Goal: Task Accomplishment & Management: Use online tool/utility

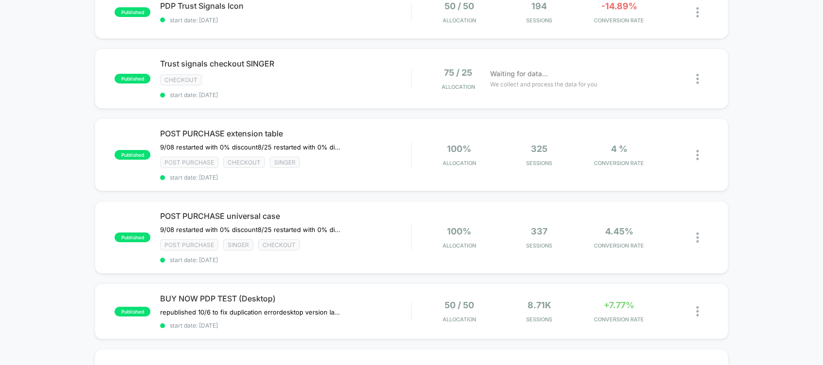
scroll to position [200, 0]
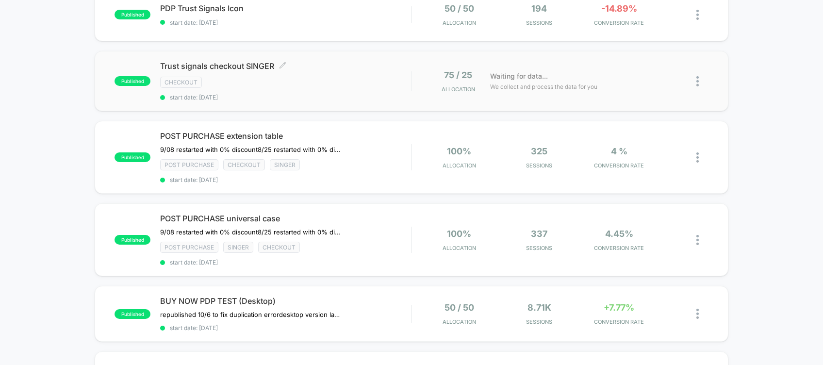
click at [334, 77] on div "checkout" at bounding box center [285, 82] width 251 height 11
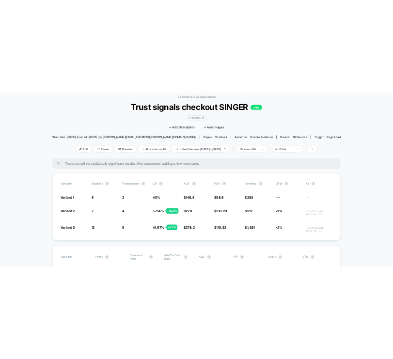
scroll to position [67, 0]
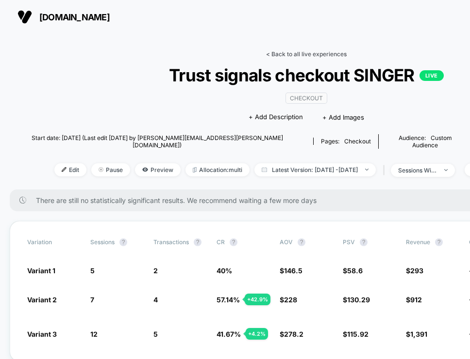
click at [293, 54] on link "< Back to all live experiences" at bounding box center [306, 53] width 81 height 7
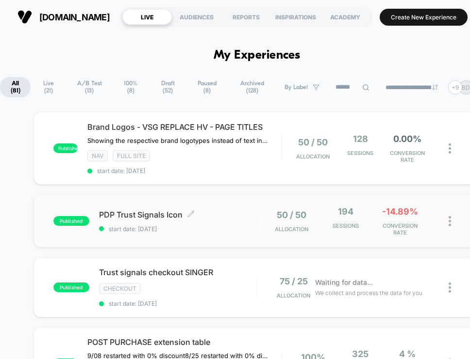
click at [228, 210] on span "PDP Trust Signals Icon Click to edit experience details" at bounding box center [178, 215] width 158 height 10
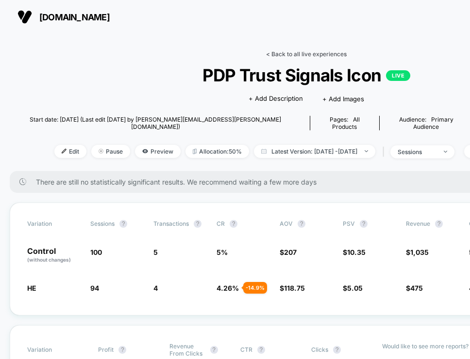
click at [291, 56] on link "< Back to all live experiences" at bounding box center [306, 53] width 81 height 7
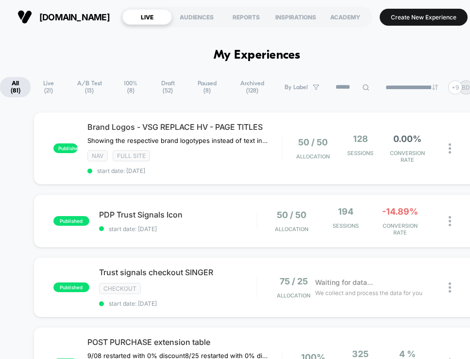
click at [46, 84] on span "Live ( 21 )" at bounding box center [48, 87] width 33 height 20
click at [237, 153] on div "NAV Full site" at bounding box center [184, 155] width 194 height 11
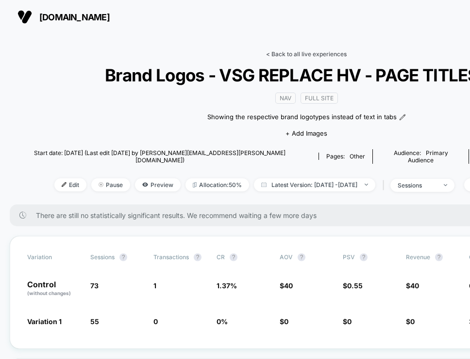
click at [283, 53] on link "< Back to all live experiences" at bounding box center [306, 53] width 81 height 7
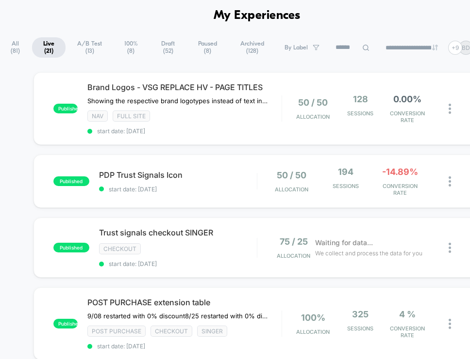
scroll to position [49, 0]
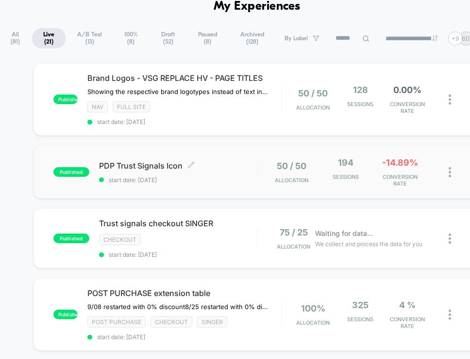
click at [219, 163] on span "PDP Trust Signals Icon Click to edit experience details" at bounding box center [178, 166] width 158 height 10
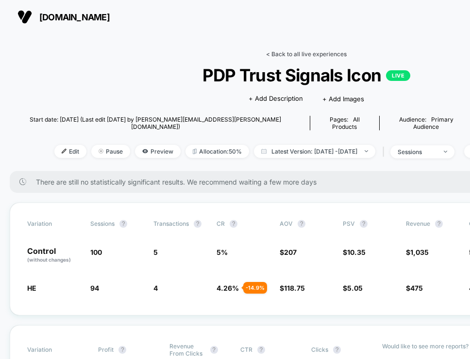
click at [287, 54] on link "< Back to all live experiences" at bounding box center [306, 53] width 81 height 7
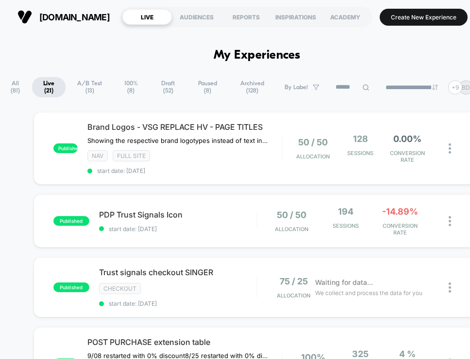
scroll to position [167, 0]
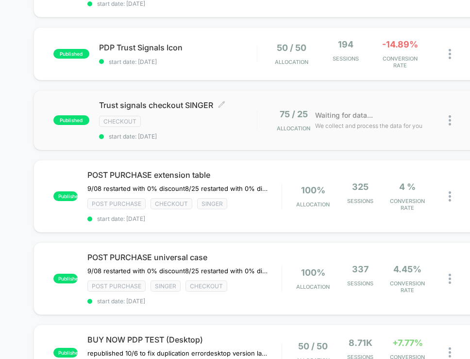
click at [208, 133] on span "start date: [DATE]" at bounding box center [178, 136] width 158 height 7
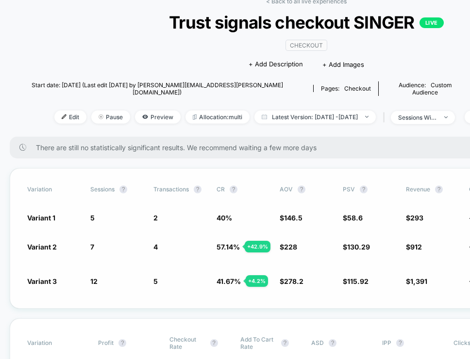
scroll to position [29, 0]
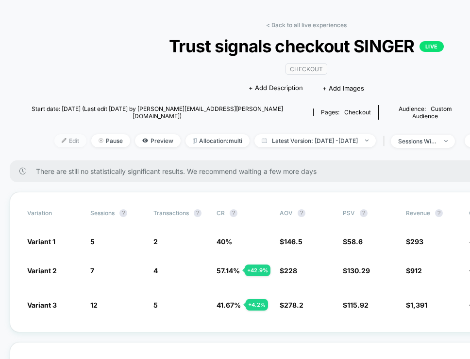
click at [54, 134] on span "Edit" at bounding box center [70, 140] width 32 height 13
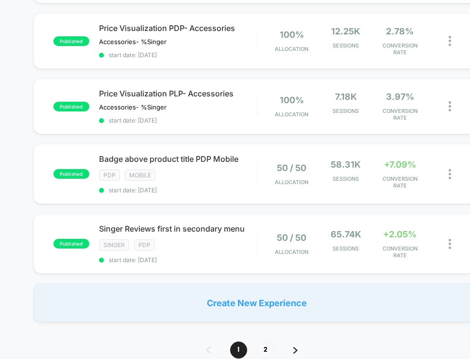
scroll to position [676, 0]
click at [257, 342] on span "2" at bounding box center [265, 350] width 17 height 17
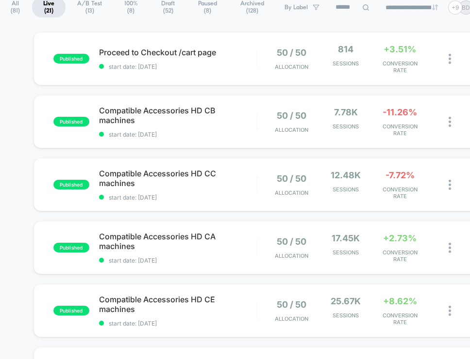
scroll to position [0, 0]
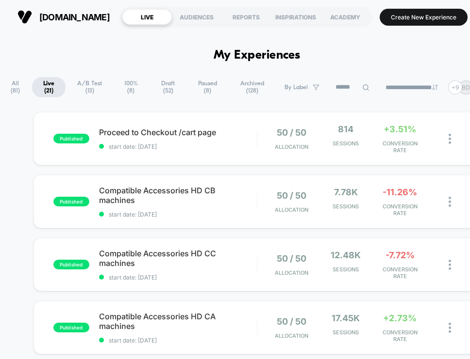
click at [34, 86] on span "Live ( 21 )" at bounding box center [48, 87] width 33 height 20
click at [87, 87] on span "A/B Test ( 13 )" at bounding box center [89, 87] width 45 height 20
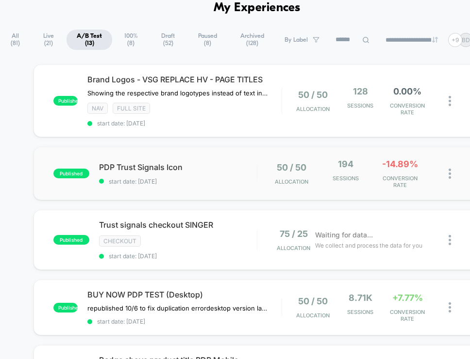
scroll to position [49, 0]
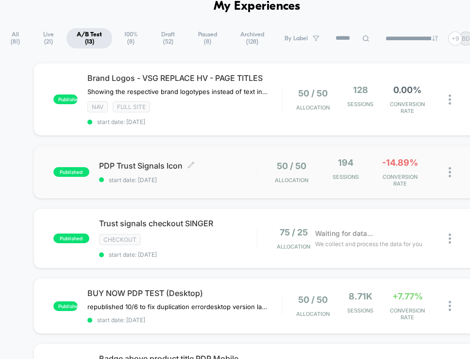
click at [219, 163] on span "PDP Trust Signals Icon Click to edit experience details" at bounding box center [178, 166] width 158 height 10
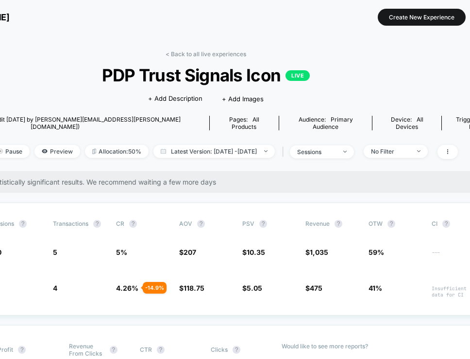
scroll to position [0, 143]
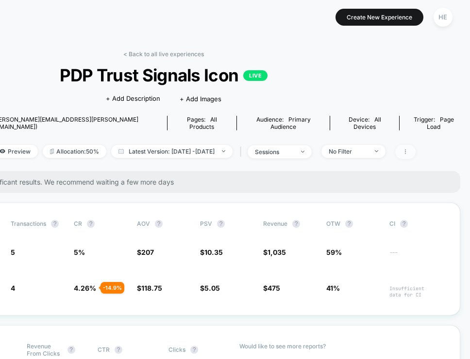
click at [408, 149] on icon at bounding box center [405, 152] width 6 height 6
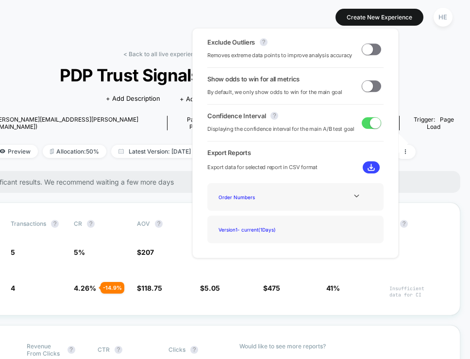
click at [373, 53] on span at bounding box center [370, 50] width 19 height 12
click at [415, 147] on span at bounding box center [405, 152] width 20 height 14
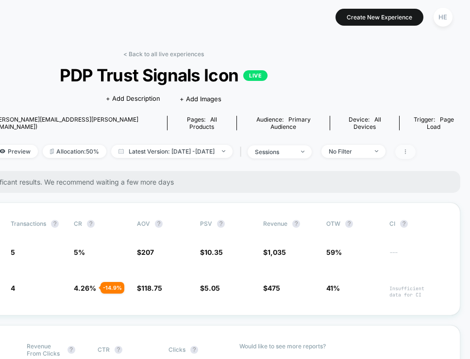
click at [415, 147] on span at bounding box center [405, 152] width 20 height 14
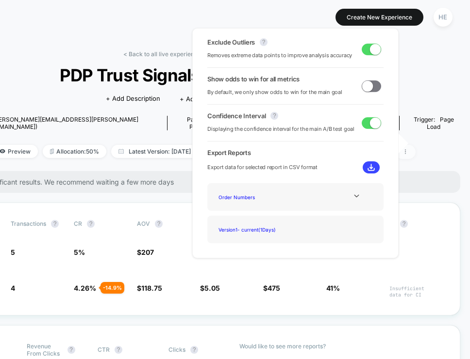
click at [415, 145] on span at bounding box center [405, 152] width 20 height 14
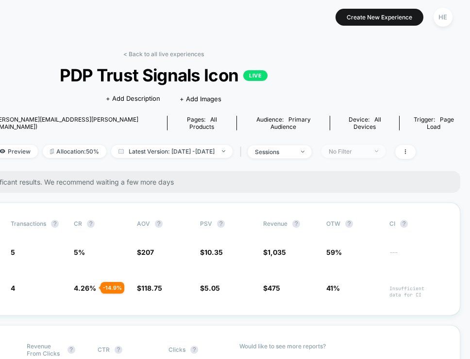
click at [378, 145] on span "No Filter" at bounding box center [353, 151] width 64 height 13
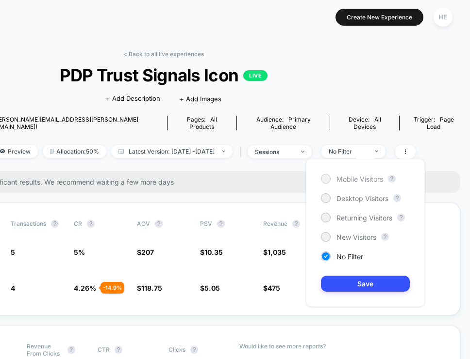
click at [355, 178] on span "Mobile Visitors" at bounding box center [359, 179] width 47 height 8
click at [351, 293] on div "Mobile Visitors ? Desktop Visitors ? Returning Visitors ? New Visitors ? No Fil…" at bounding box center [365, 233] width 119 height 148
click at [356, 283] on button "Save" at bounding box center [365, 284] width 89 height 16
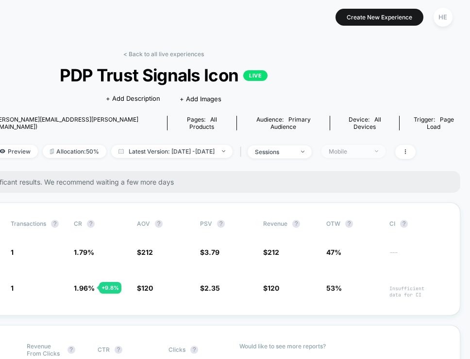
click at [366, 148] on div "Mobile" at bounding box center [347, 151] width 39 height 7
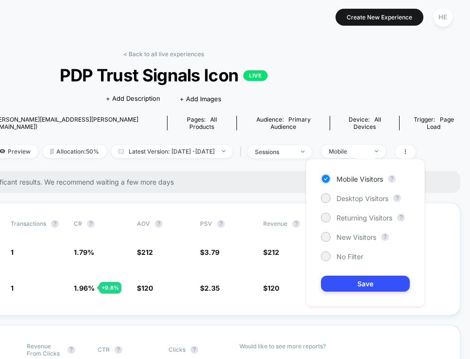
click at [356, 205] on div "Mobile Visitors ? Desktop Visitors ? Returning Visitors ? New Visitors ? No Fil…" at bounding box center [365, 233] width 119 height 148
click at [357, 196] on span "Desktop Visitors" at bounding box center [362, 199] width 52 height 8
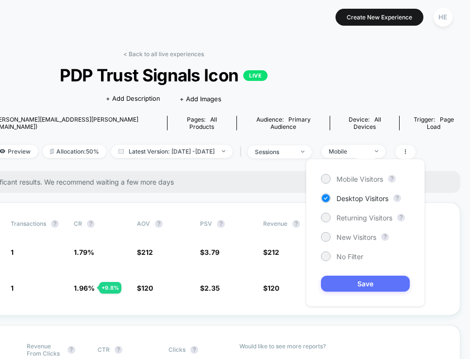
click at [364, 281] on button "Save" at bounding box center [365, 284] width 89 height 16
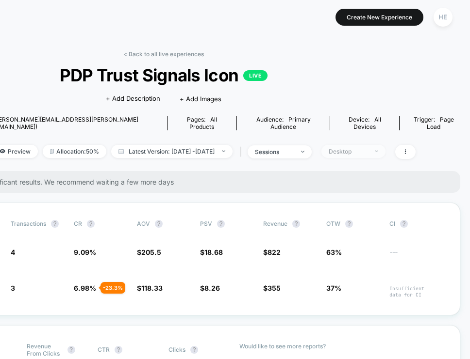
click at [361, 148] on span "Desktop" at bounding box center [353, 151] width 64 height 13
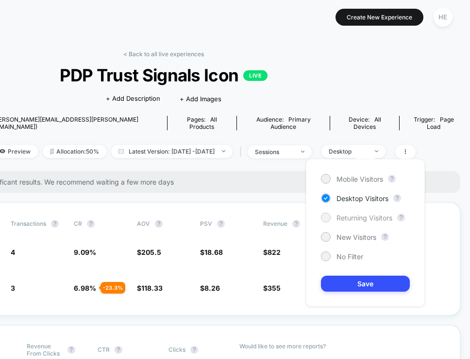
click at [354, 221] on span "Returning Visitors" at bounding box center [364, 218] width 56 height 8
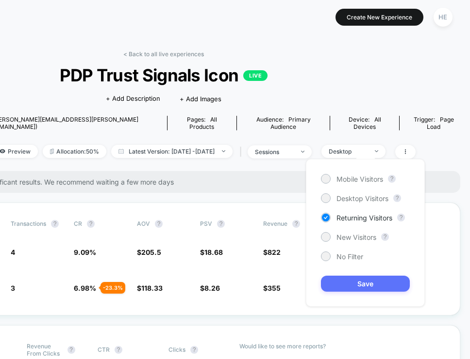
click at [350, 285] on button "Save" at bounding box center [365, 284] width 89 height 16
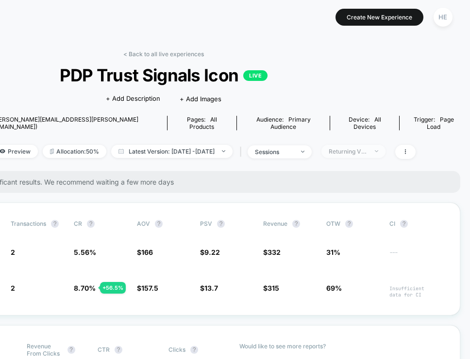
click at [356, 148] on div "Returning Visitors" at bounding box center [347, 151] width 39 height 7
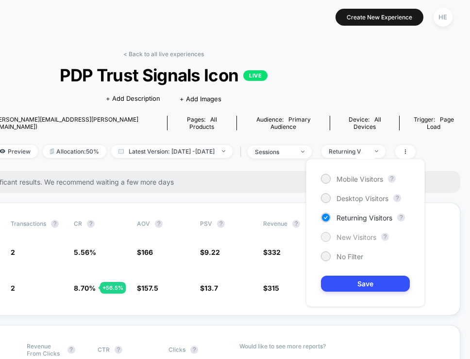
click at [347, 239] on span "New Visitors" at bounding box center [356, 237] width 40 height 8
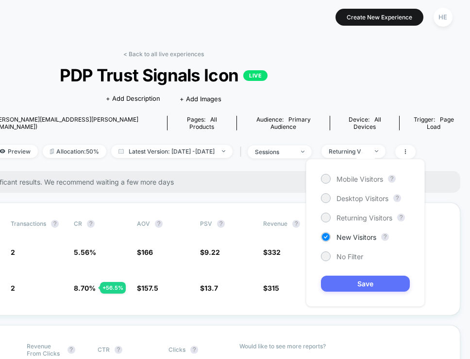
click at [346, 281] on button "Save" at bounding box center [365, 284] width 89 height 16
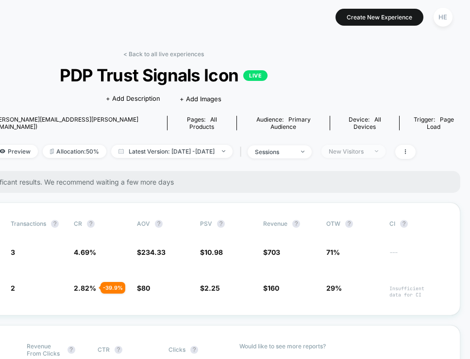
click at [350, 148] on div "New Visitors" at bounding box center [347, 151] width 39 height 7
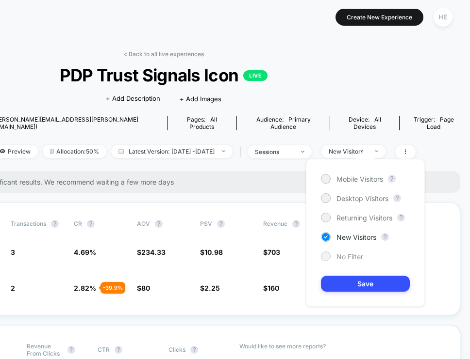
click at [339, 258] on span "No Filter" at bounding box center [349, 257] width 27 height 8
click at [344, 287] on button "Save" at bounding box center [365, 284] width 89 height 16
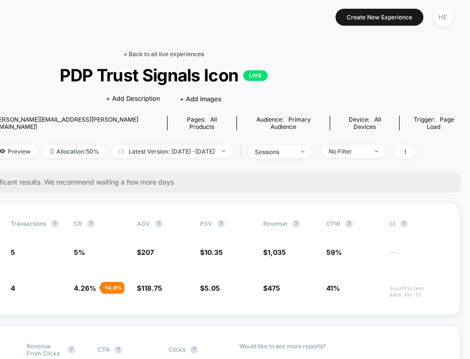
click at [140, 53] on link "< Back to all live experiences" at bounding box center [163, 53] width 81 height 7
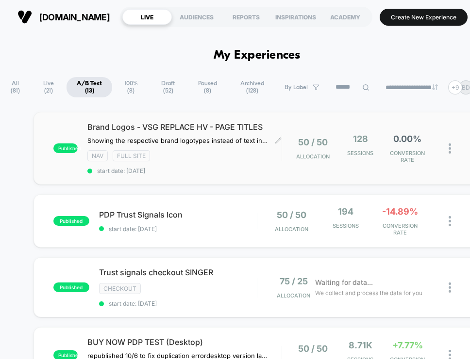
click at [229, 173] on span "start date: [DATE]" at bounding box center [184, 170] width 194 height 7
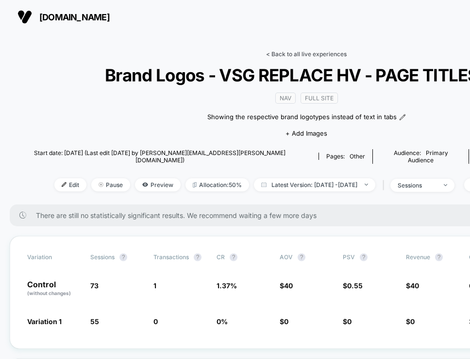
click at [293, 52] on link "< Back to all live experiences" at bounding box center [306, 53] width 81 height 7
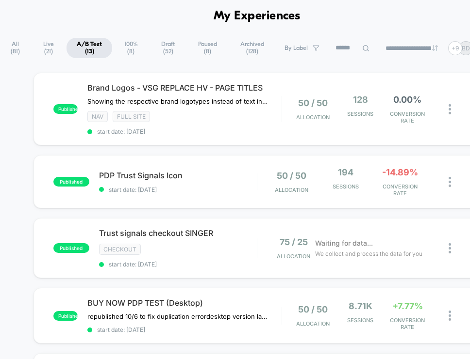
scroll to position [66, 0]
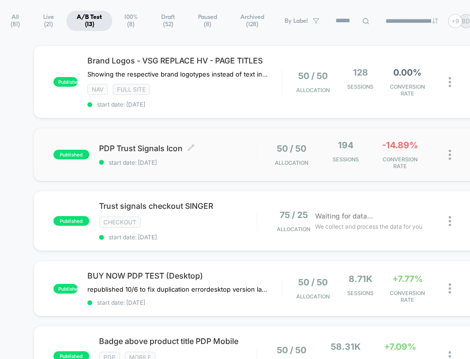
click at [215, 148] on span "PDP Trust Signals Icon Click to edit experience details" at bounding box center [178, 149] width 158 height 10
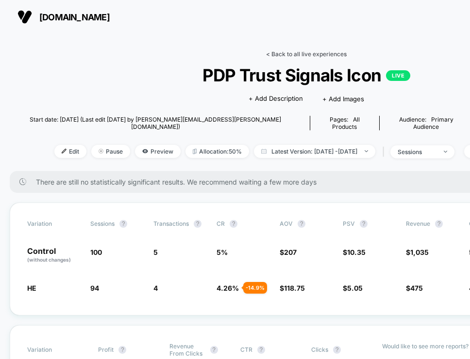
click at [284, 51] on link "< Back to all live experiences" at bounding box center [306, 53] width 81 height 7
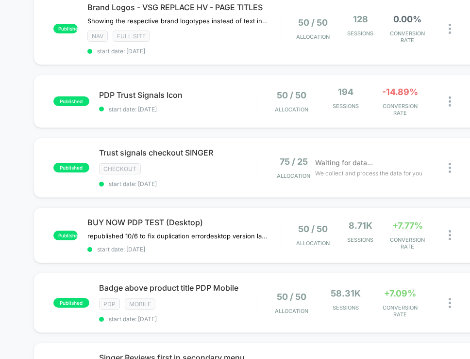
scroll to position [135, 0]
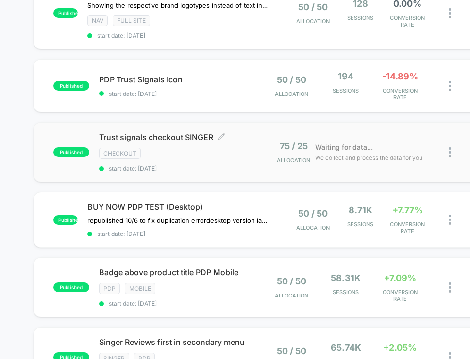
click at [233, 148] on div "checkout" at bounding box center [178, 153] width 158 height 11
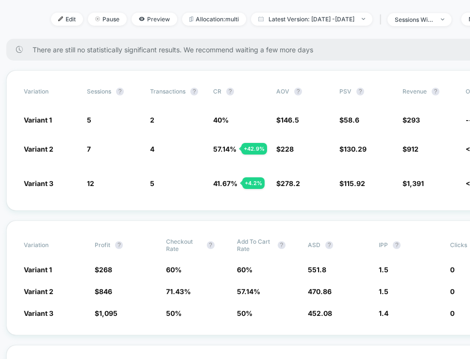
scroll to position [0, 3]
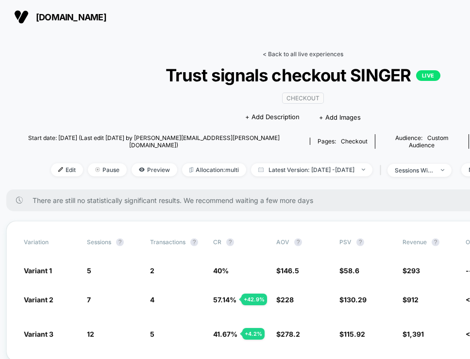
click at [279, 54] on link "< Back to all live experiences" at bounding box center [302, 53] width 81 height 7
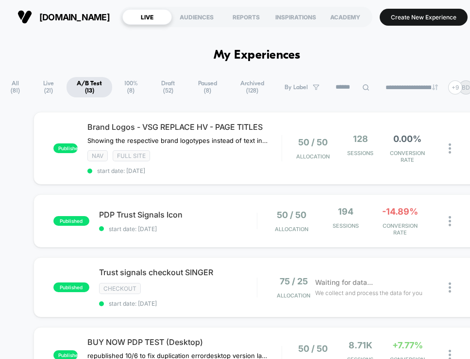
click at [43, 86] on span "Live ( 21 )" at bounding box center [48, 87] width 33 height 20
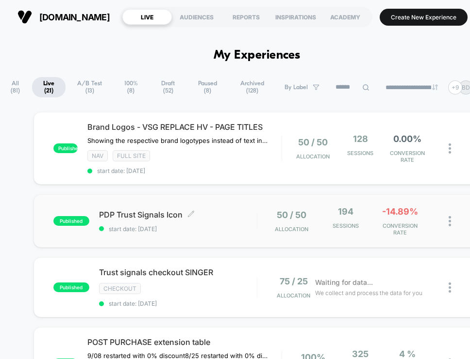
drag, startPoint x: 220, startPoint y: 219, endPoint x: 155, endPoint y: 205, distance: 66.0
drag, startPoint x: 155, startPoint y: 205, endPoint x: 163, endPoint y: 270, distance: 65.0
click at [163, 270] on span "Trust signals checkout SINGER Click to edit experience details" at bounding box center [178, 273] width 158 height 10
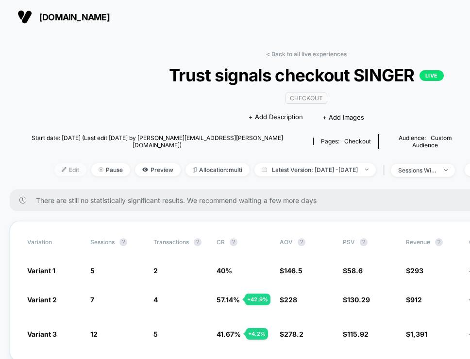
click at [61, 163] on span "Edit" at bounding box center [70, 169] width 32 height 13
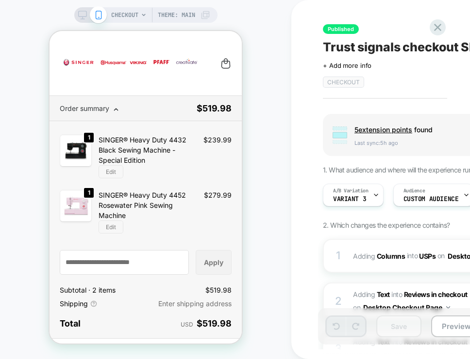
click at [79, 17] on icon at bounding box center [82, 15] width 9 height 9
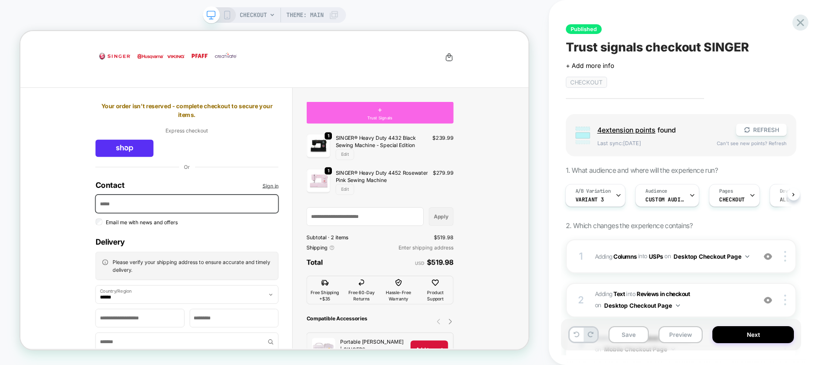
scroll to position [2, 0]
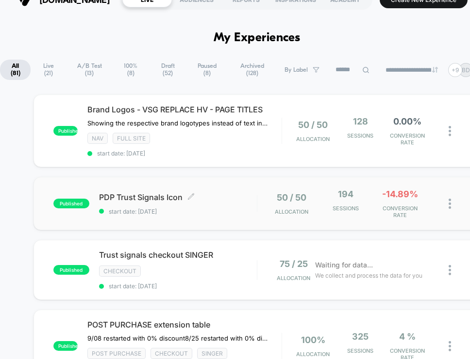
scroll to position [19, 0]
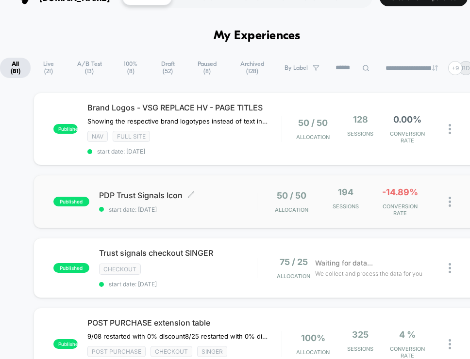
click at [224, 201] on div "PDP Trust Signals Icon Click to edit experience details Click to edit experienc…" at bounding box center [178, 202] width 158 height 23
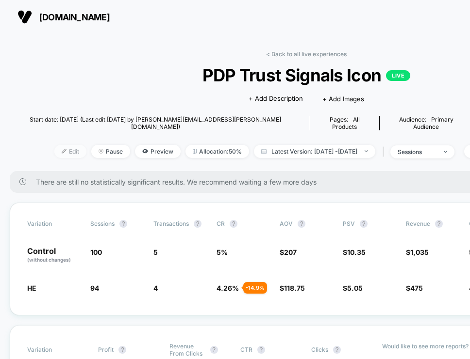
click at [63, 145] on span "Edit" at bounding box center [70, 151] width 32 height 13
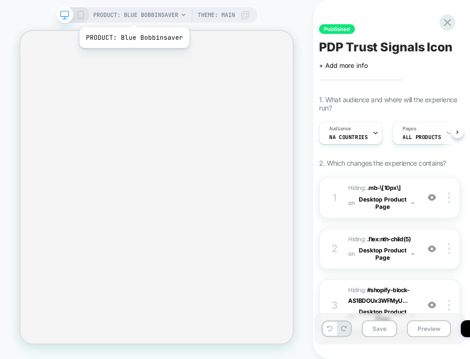
click at [133, 15] on span "PRODUCT: Blue Bobbinsaver" at bounding box center [135, 15] width 85 height 16
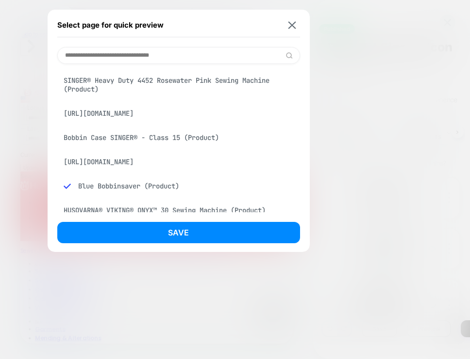
click at [127, 88] on div "SINGER® Heavy Duty 4452 Rosewater Pink Sewing Machine (Product)" at bounding box center [178, 84] width 243 height 27
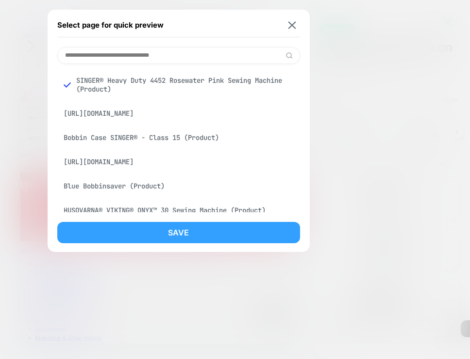
click at [141, 228] on button "Save" at bounding box center [178, 232] width 243 height 21
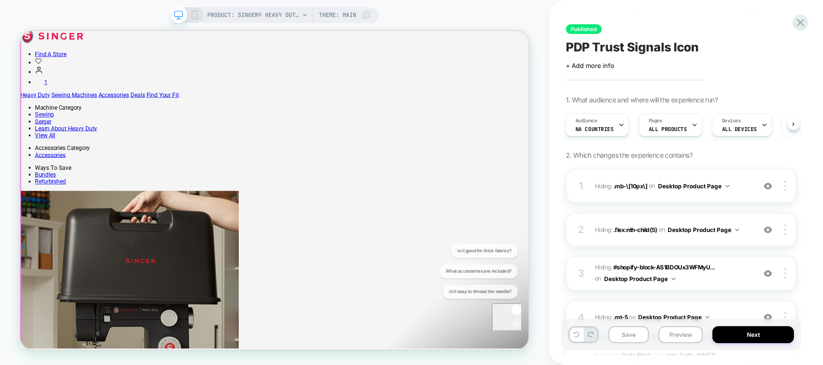
scroll to position [195, 0]
click at [469, 24] on div "Published PDP Trust Signals Icon Click to edit experience details + Add more in…" at bounding box center [681, 182] width 240 height 345
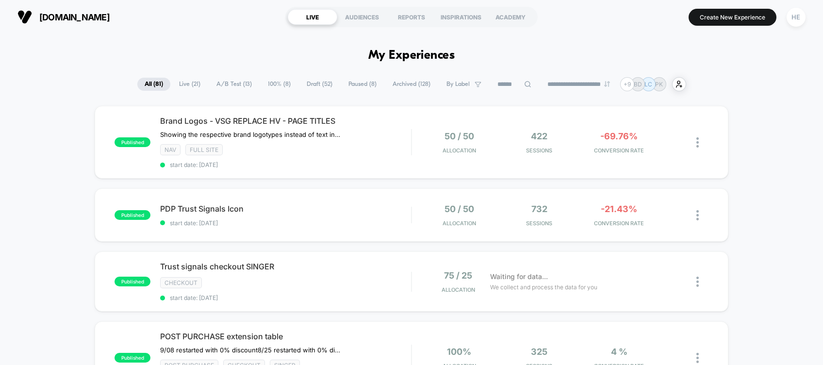
click at [316, 84] on span "Draft ( 52 )" at bounding box center [319, 84] width 40 height 13
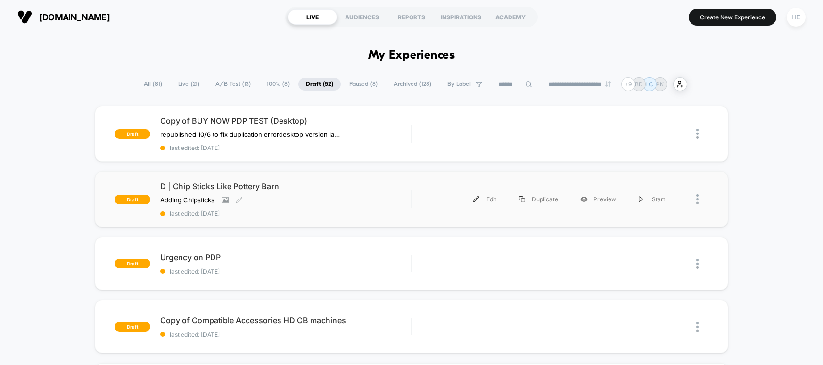
click at [365, 190] on div "D | Chip Sticks Like Pottery Barn Adding Chipsticks Click to view images Click …" at bounding box center [285, 198] width 251 height 35
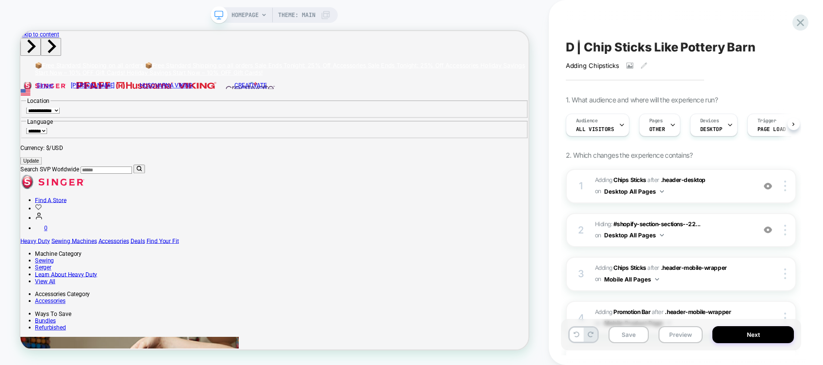
click at [599, 19] on div "D | Chip Sticks Like Pottery Barn Adding Chipsticks Click to view images Click …" at bounding box center [681, 182] width 240 height 345
click at [257, 12] on span "HOMEPAGE" at bounding box center [244, 15] width 27 height 16
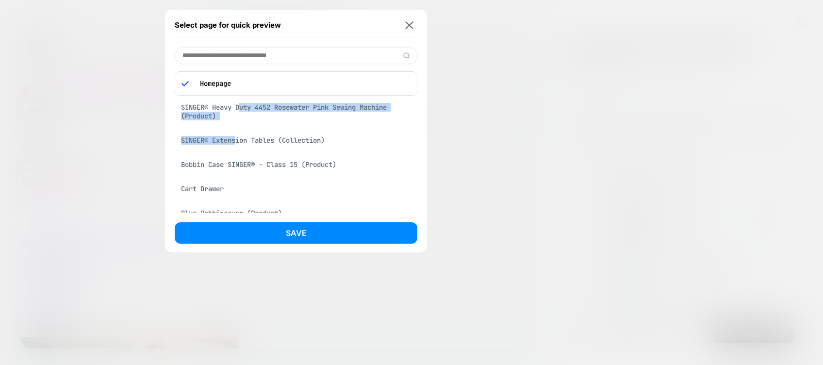
drag, startPoint x: 239, startPoint y: 140, endPoint x: 241, endPoint y: 109, distance: 31.1
drag, startPoint x: 241, startPoint y: 109, endPoint x: 220, endPoint y: 105, distance: 20.7
click at [220, 105] on div "SINGER® Heavy Duty 4452 Rosewater Pink Sewing Machine (Product)" at bounding box center [296, 111] width 243 height 27
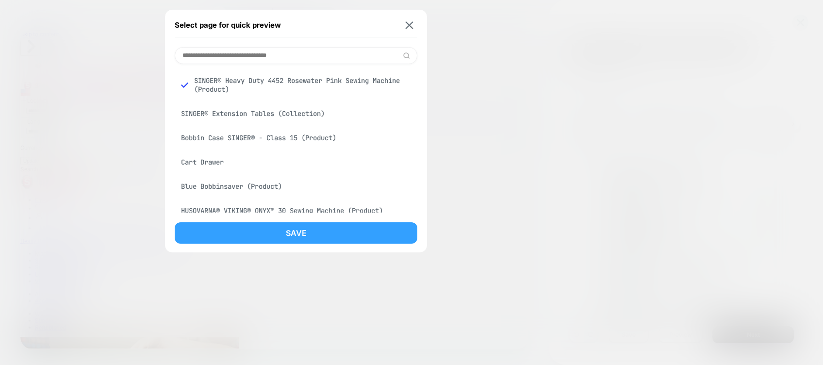
click at [292, 233] on button "Save" at bounding box center [296, 232] width 243 height 21
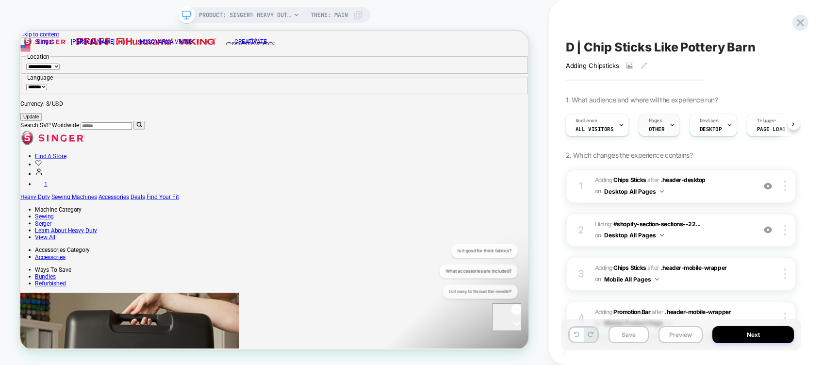
click at [669, 128] on div at bounding box center [672, 125] width 6 height 22
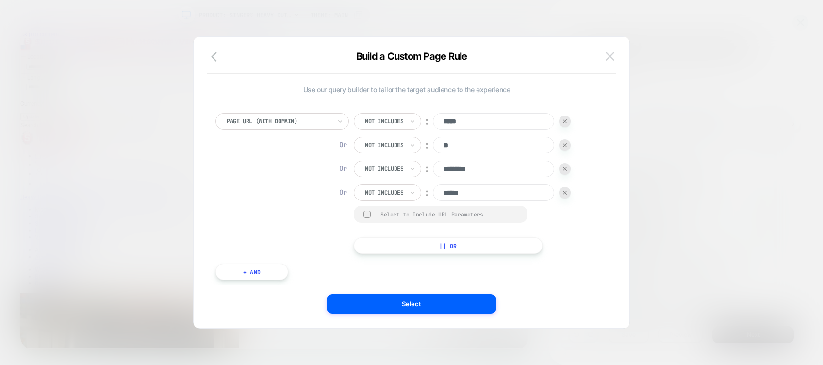
click at [608, 57] on img at bounding box center [609, 56] width 9 height 8
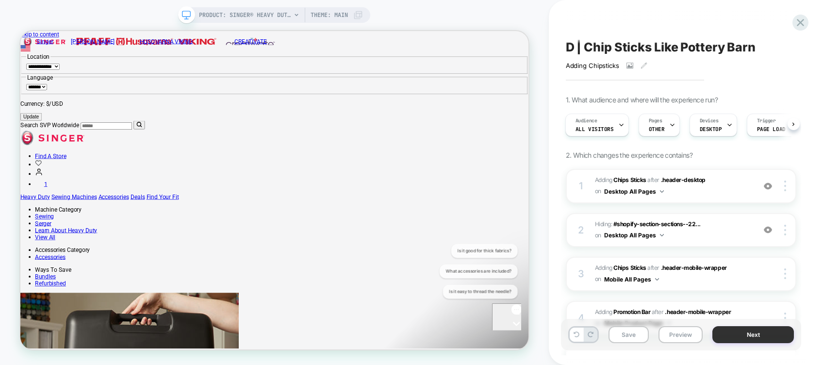
click at [737, 339] on button "Next" at bounding box center [752, 334] width 81 height 17
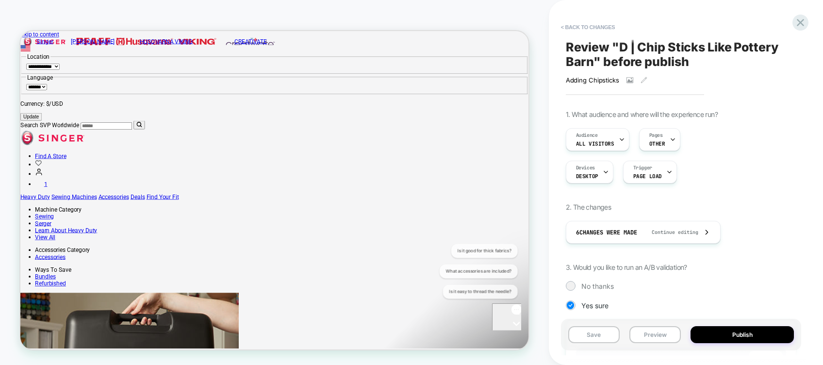
scroll to position [0, 0]
click at [598, 22] on button "< Back to changes" at bounding box center [588, 27] width 64 height 16
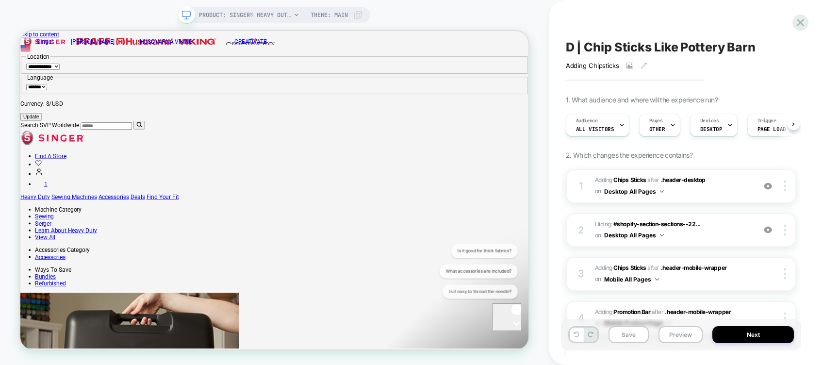
scroll to position [0, 0]
click at [727, 191] on span "#_loomi_addon_1759170250846 Adding Chips Sticks AFTER .header-desktop .header-d…" at bounding box center [672, 186] width 155 height 23
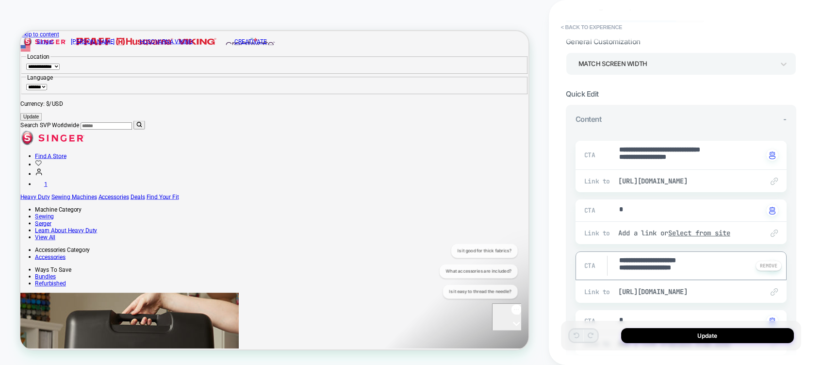
drag, startPoint x: 688, startPoint y: 269, endPoint x: 615, endPoint y: 276, distance: 73.5
type textarea "*"
type textarea "**********"
type textarea "*"
type textarea "**********"
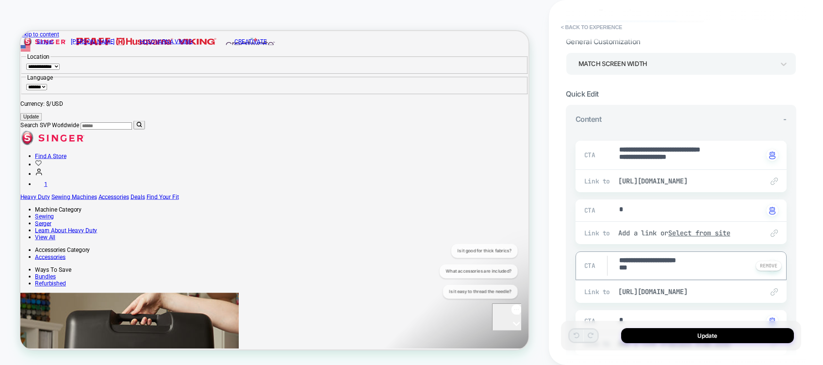
type textarea "*"
type textarea "**********"
type textarea "*"
type textarea "**********"
type textarea "*"
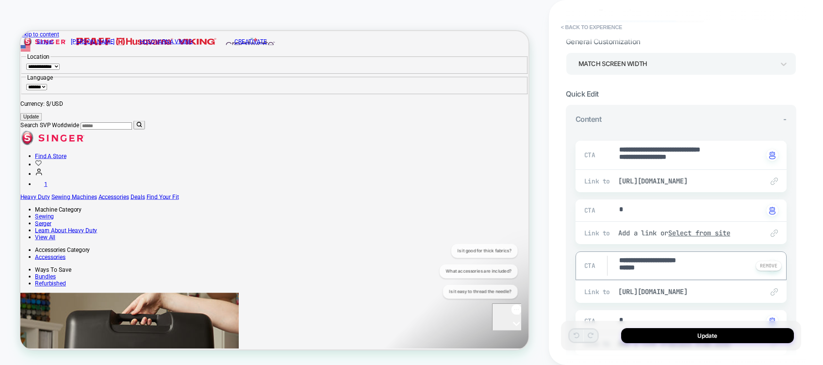
type textarea "**********"
type textarea "*"
type textarea "**********"
type textarea "*"
type textarea "**********"
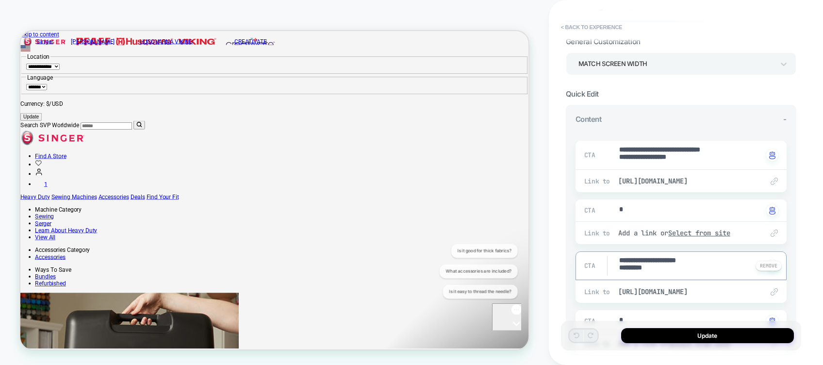
type textarea "*"
type textarea "**********"
type textarea "*"
type textarea "**********"
type textarea "*"
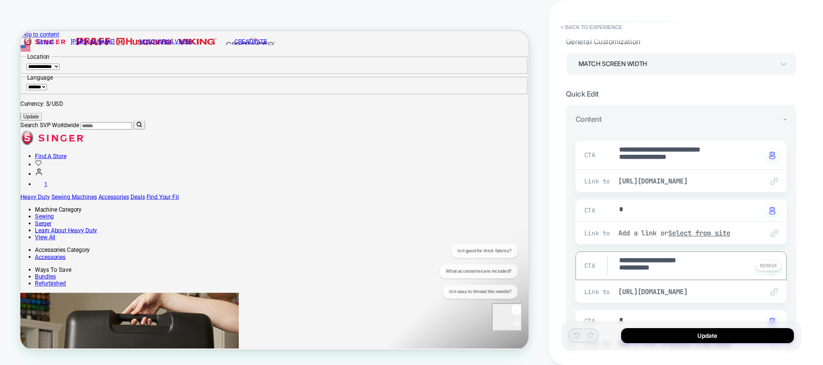
type textarea "**********"
type textarea "*"
type textarea "**********"
type textarea "*"
type textarea "**********"
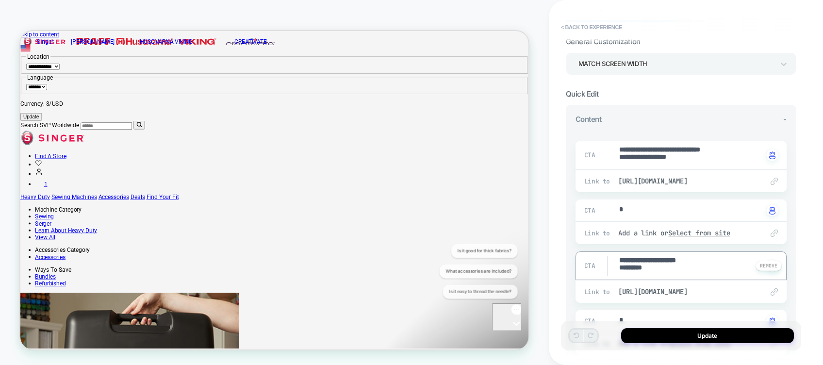
type textarea "*"
type textarea "**********"
type textarea "*"
type textarea "**********"
type textarea "*"
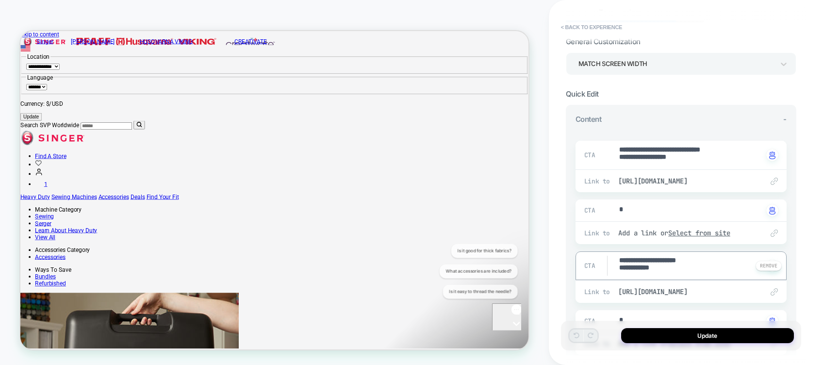
type textarea "**********"
type textarea "*"
type textarea "**********"
type textarea "*"
type textarea "**********"
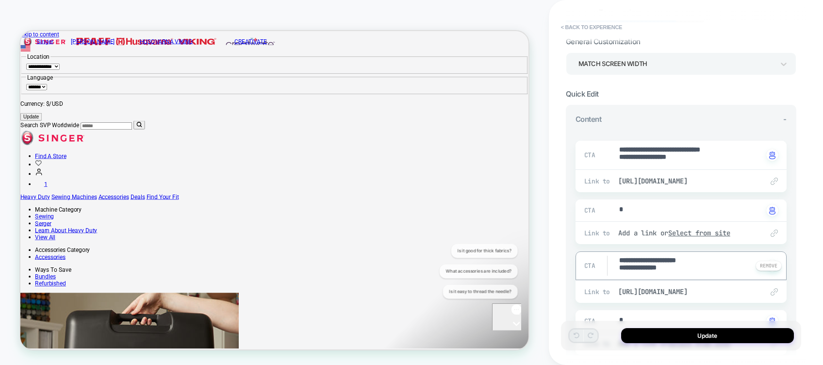
type textarea "*"
type textarea "**********"
type textarea "*"
type textarea "**********"
type textarea "*"
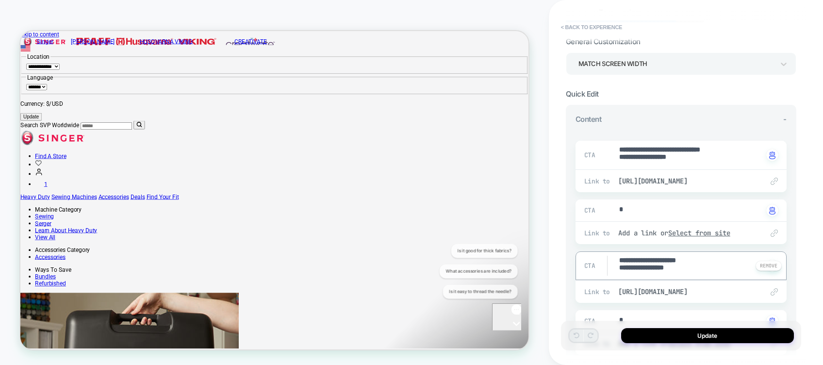
type textarea "**********"
type textarea "*"
type textarea "**********"
type textarea "*"
type textarea "**********"
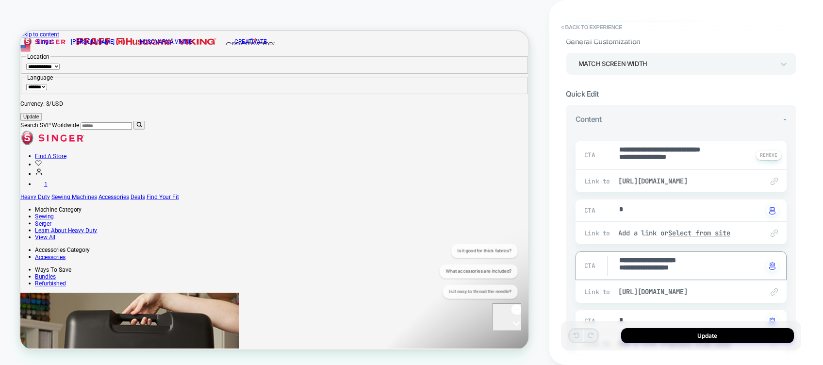
type textarea "*"
type textarea "**********"
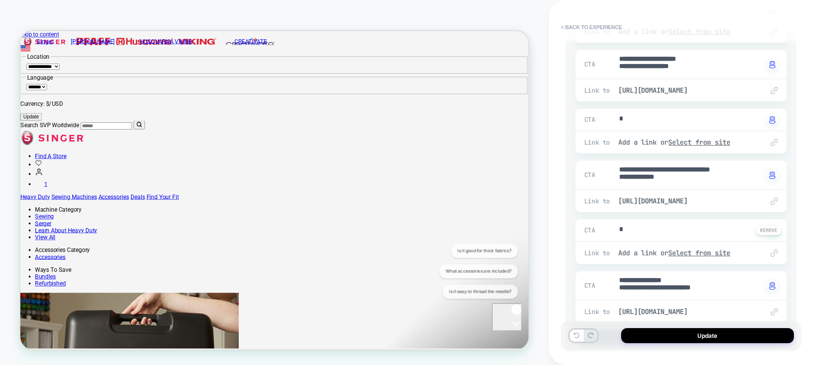
scroll to position [240, 0]
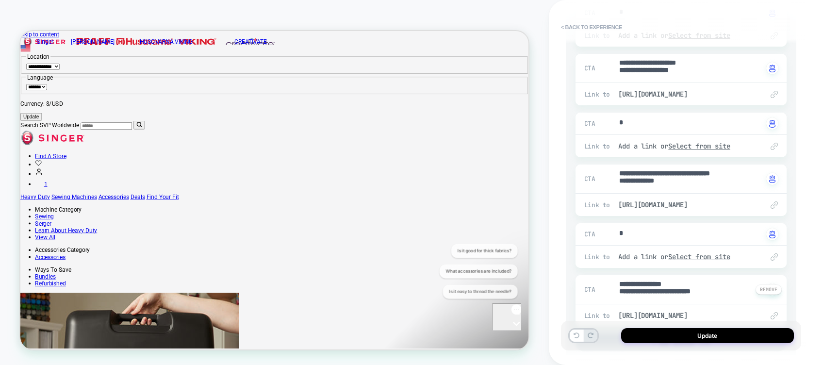
type textarea "*"
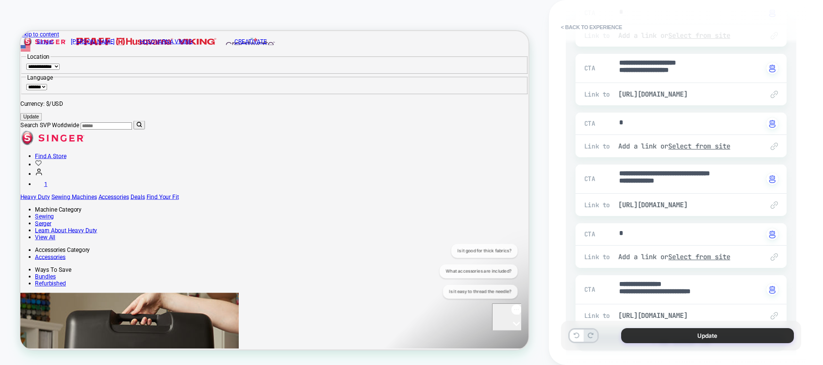
type textarea "**********"
click at [652, 335] on button "Update" at bounding box center [707, 335] width 173 height 15
type textarea "*"
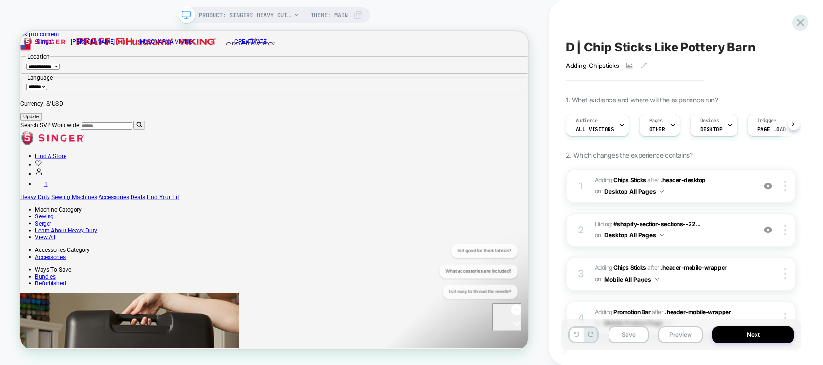
scroll to position [0, 0]
click at [636, 334] on button "Save" at bounding box center [628, 334] width 41 height 17
click at [738, 336] on button "Next" at bounding box center [752, 334] width 81 height 17
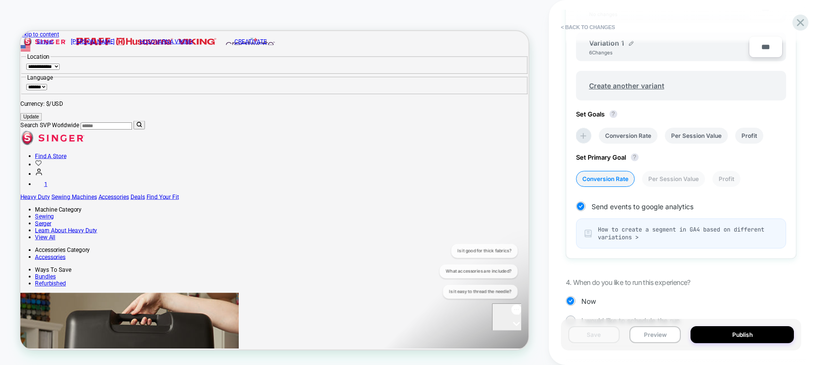
scroll to position [374, 0]
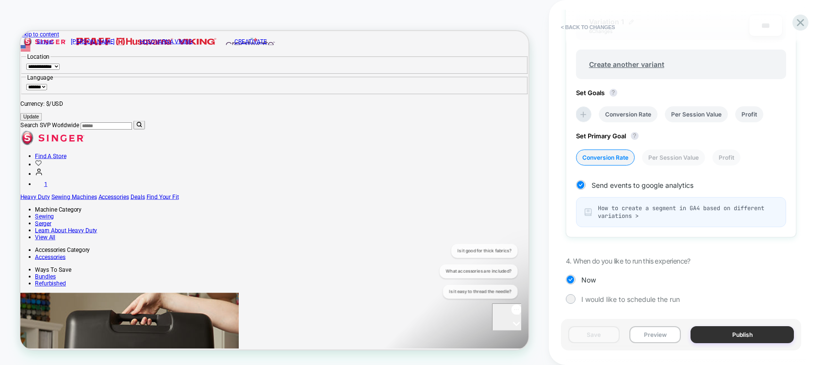
click at [733, 336] on button "Publish" at bounding box center [741, 334] width 103 height 17
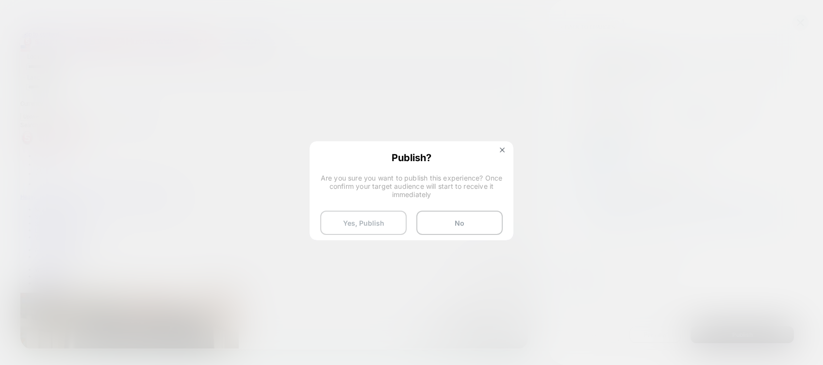
click at [375, 219] on button "Yes, Publish" at bounding box center [363, 223] width 86 height 24
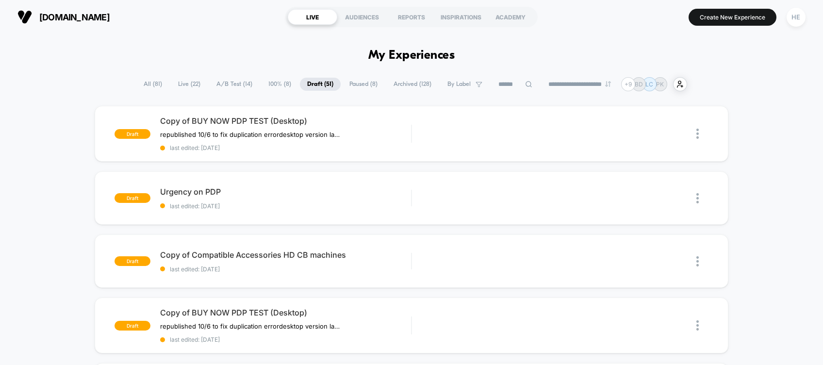
click at [188, 79] on span "Live ( 22 )" at bounding box center [189, 84] width 37 height 13
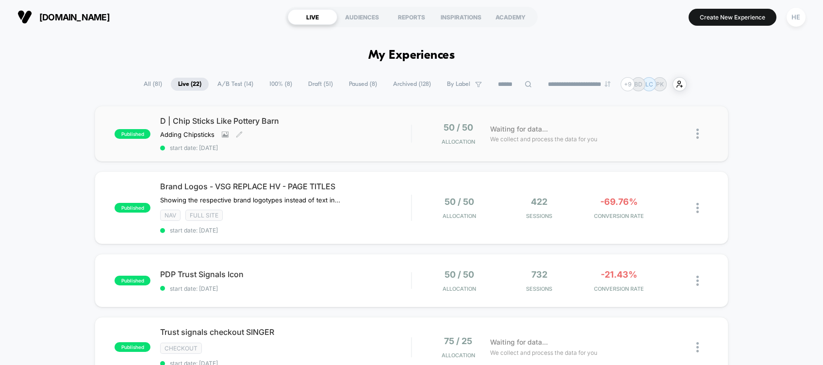
click at [375, 130] on div "D | Chip Sticks Like Pottery Barn Adding Chipsticks Click to view images Click …" at bounding box center [285, 133] width 251 height 35
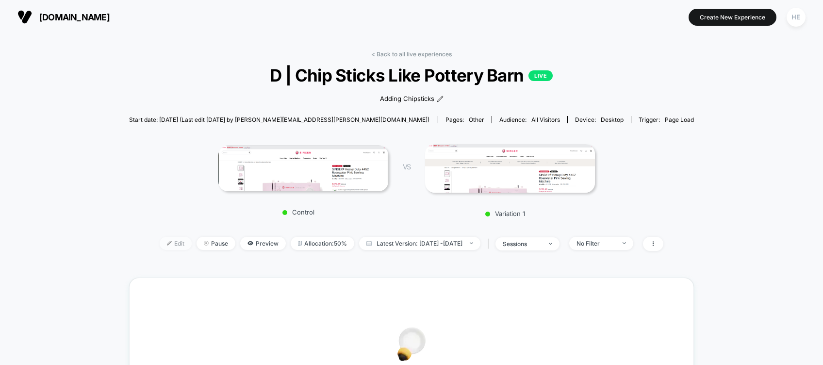
click at [162, 242] on span "Edit" at bounding box center [176, 243] width 32 height 13
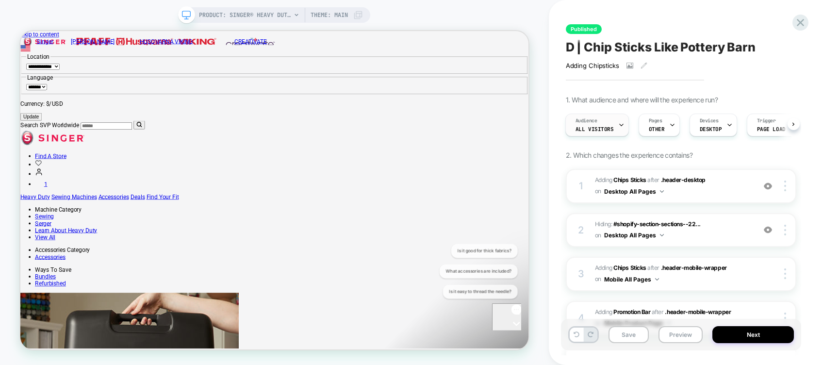
click at [607, 120] on div "Audience All Visitors" at bounding box center [595, 125] width 58 height 22
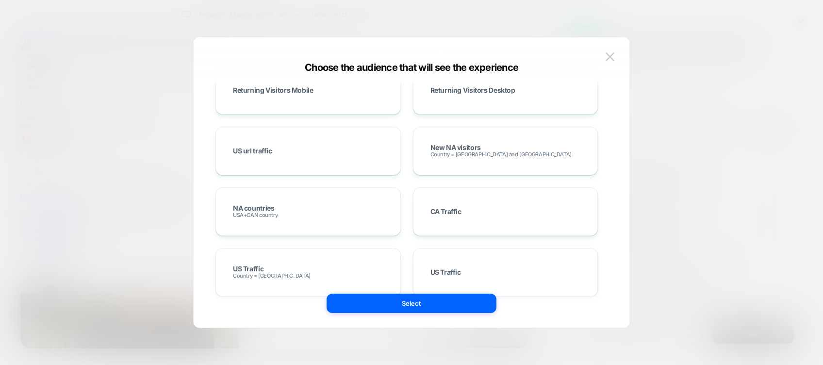
scroll to position [463, 0]
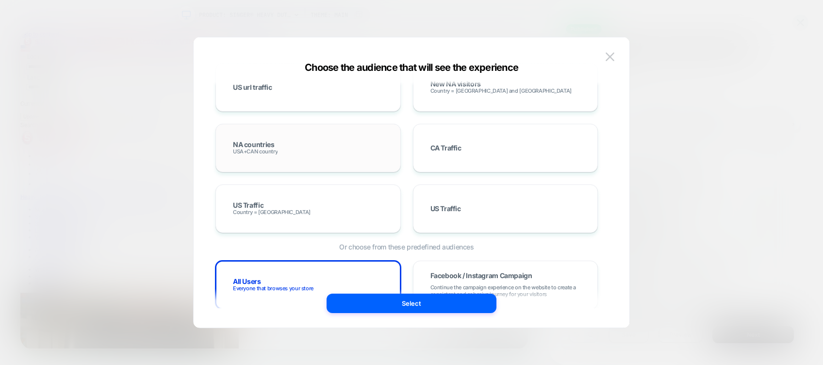
click at [323, 157] on div "NA countries USA+CAN country" at bounding box center [308, 148] width 165 height 28
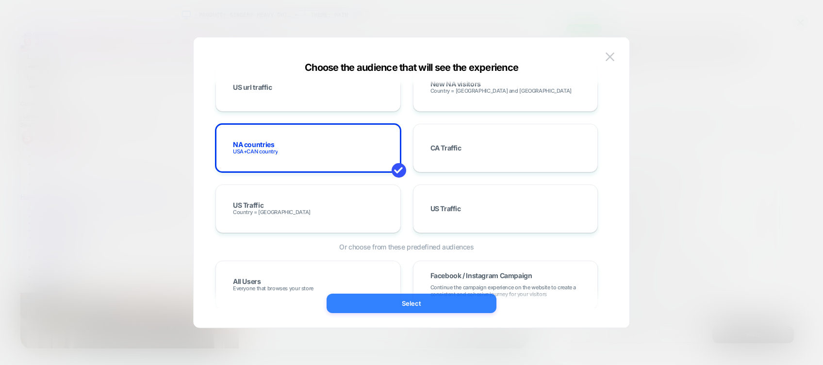
click at [411, 301] on button "Select" at bounding box center [411, 302] width 170 height 19
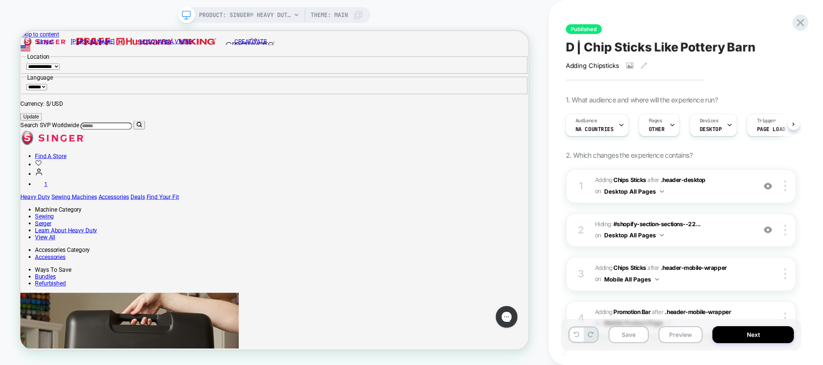
scroll to position [0, 1]
click at [629, 335] on button "Save" at bounding box center [628, 334] width 41 height 17
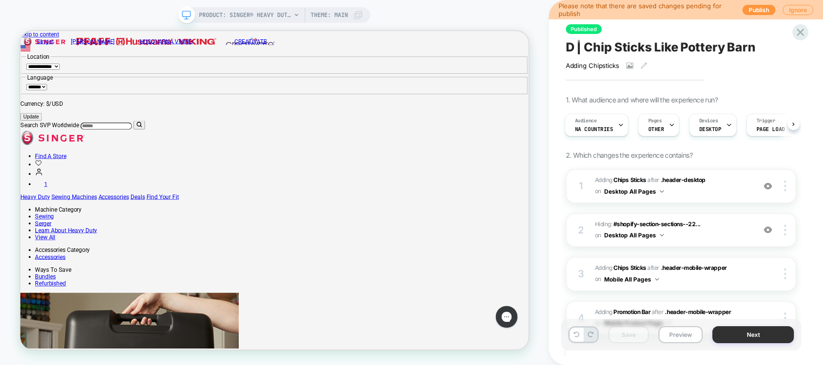
scroll to position [0, 0]
click at [753, 5] on button "Publish" at bounding box center [758, 10] width 33 height 10
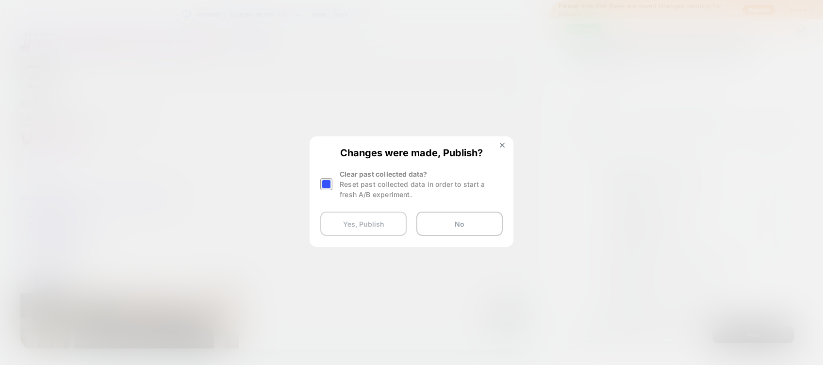
click at [348, 221] on button "Yes, Publish" at bounding box center [363, 224] width 86 height 24
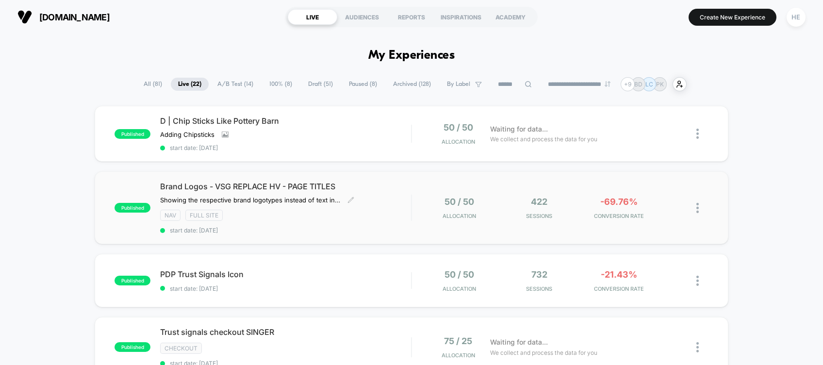
click at [379, 194] on div "Brand Logos - VSG REPLACE HV - PAGE TITLES ﻿Showing the respective brand logoty…" at bounding box center [285, 207] width 251 height 52
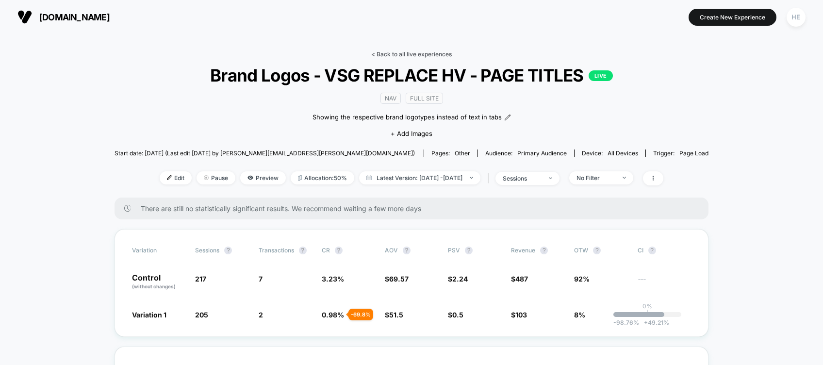
click at [389, 53] on link "< Back to all live experiences" at bounding box center [411, 53] width 81 height 7
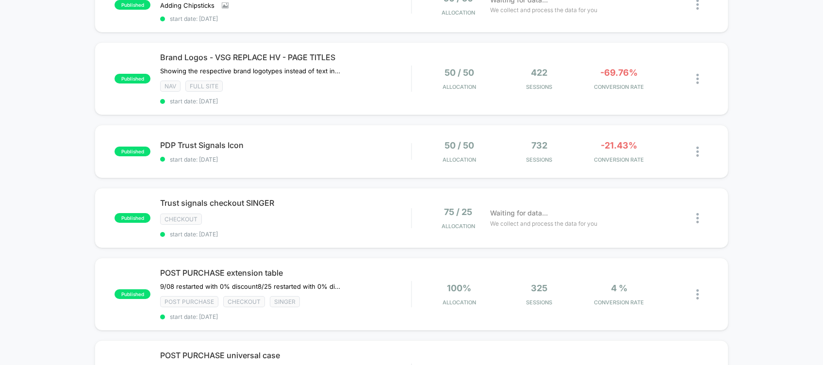
scroll to position [130, 0]
click at [359, 155] on span "start date: [DATE]" at bounding box center [285, 158] width 251 height 7
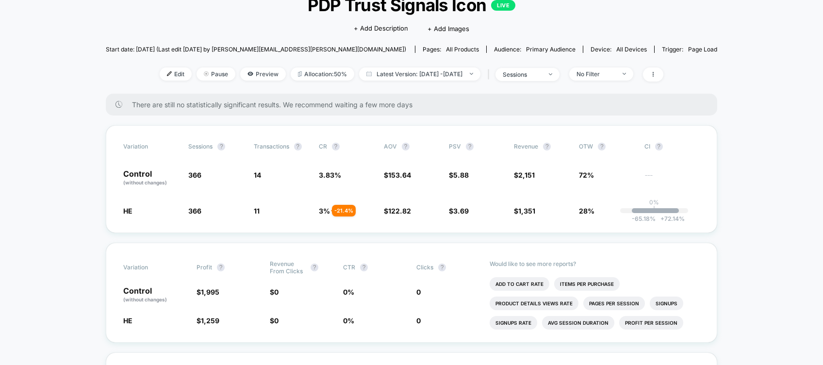
scroll to position [75, 0]
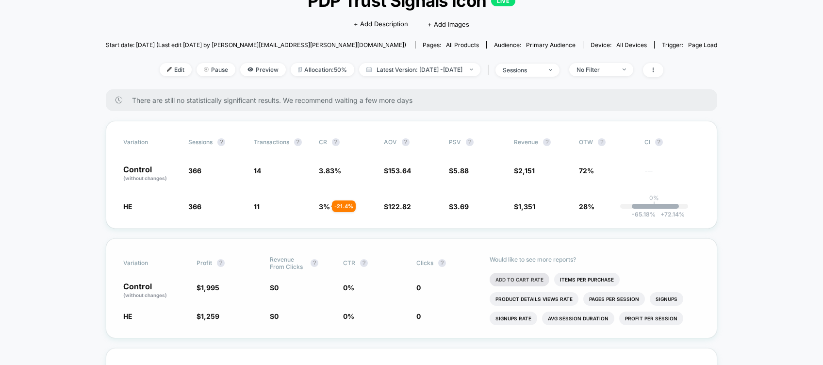
click at [513, 273] on li "Add To Cart Rate" at bounding box center [519, 280] width 60 height 14
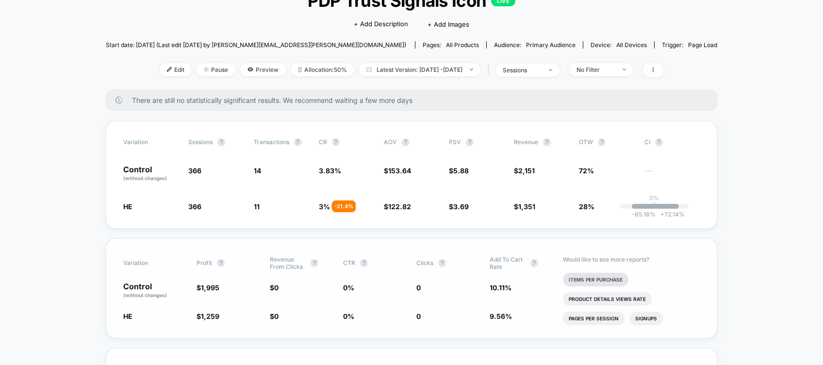
click at [600, 279] on li "Items Per Purchase" at bounding box center [595, 280] width 65 height 14
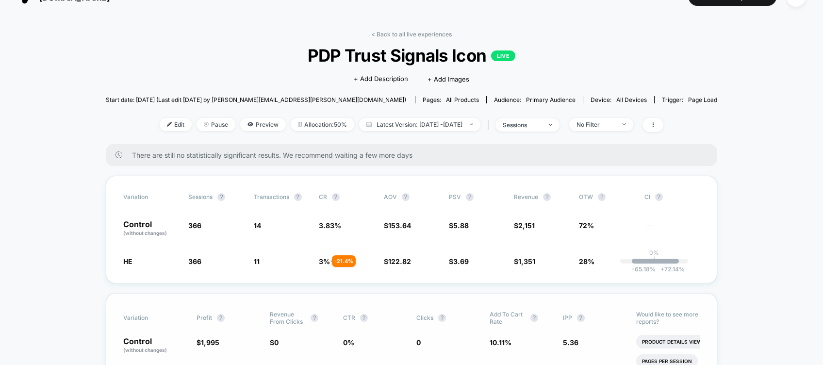
scroll to position [0, 0]
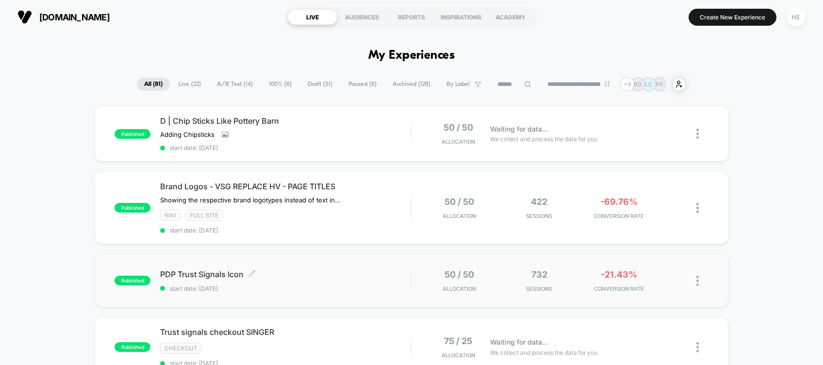
click at [355, 269] on span "PDP Trust Signals Icon Click to edit experience details" at bounding box center [285, 274] width 251 height 10
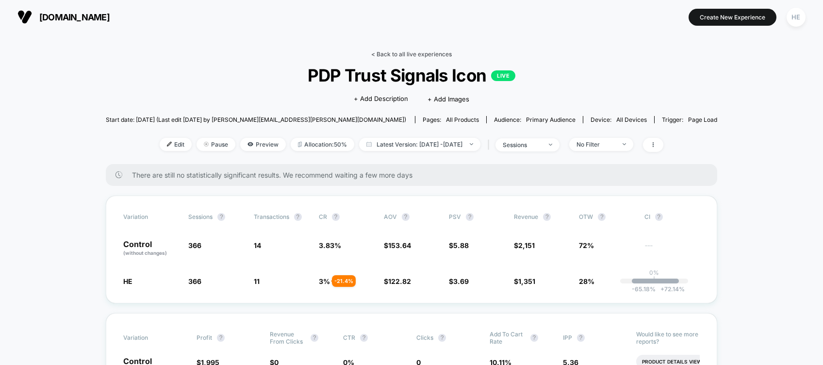
click at [396, 54] on link "< Back to all live experiences" at bounding box center [411, 53] width 81 height 7
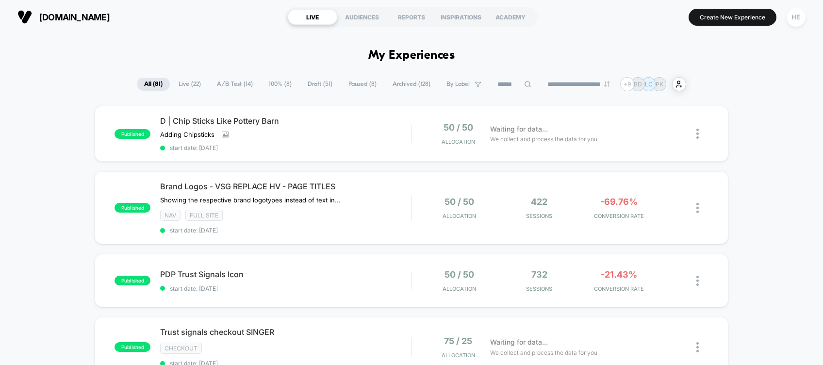
click at [189, 84] on span "Live ( 22 )" at bounding box center [189, 84] width 37 height 13
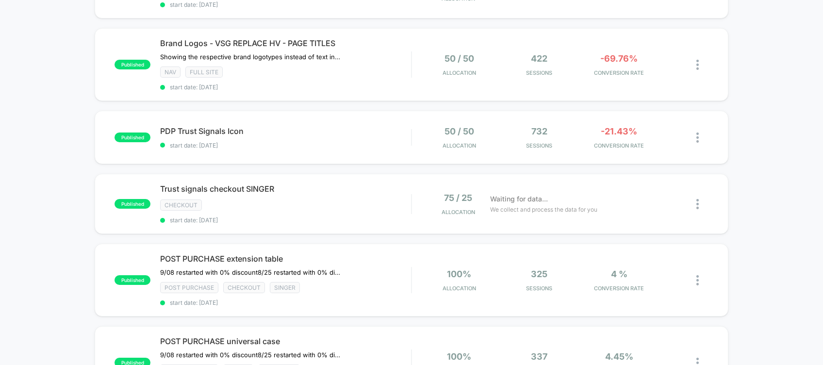
scroll to position [144, 0]
click at [368, 202] on div "checkout" at bounding box center [285, 204] width 251 height 11
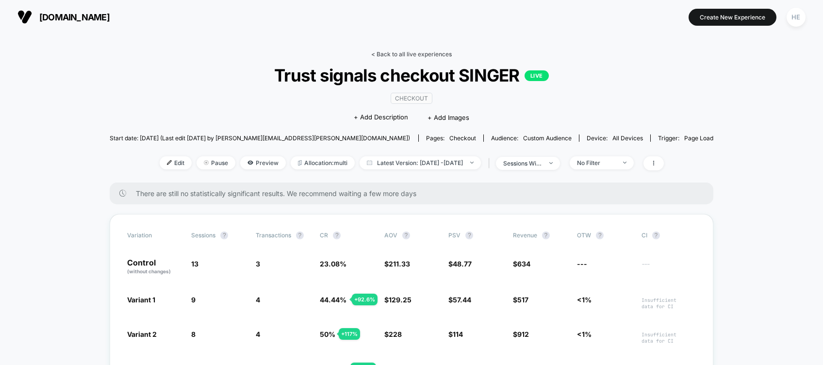
click at [395, 52] on link "< Back to all live experiences" at bounding box center [411, 53] width 81 height 7
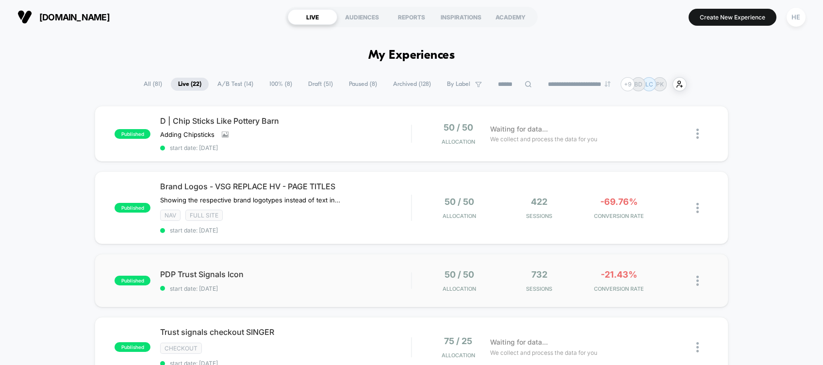
click at [300, 262] on div "published PDP Trust Signals Icon start date: 2025-10-08 50 / 50 Allocation 732 …" at bounding box center [412, 280] width 634 height 53
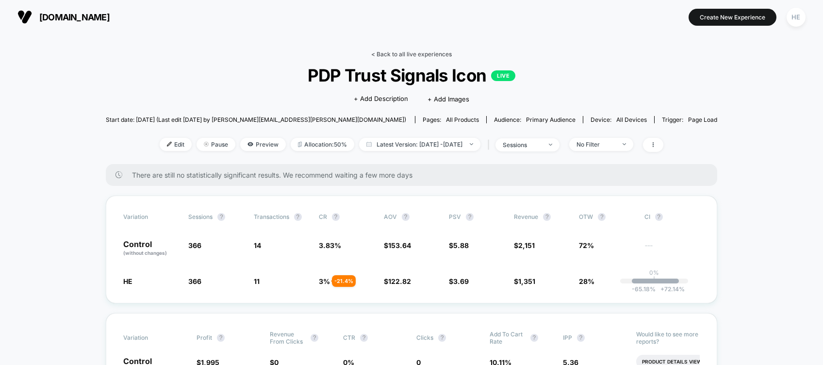
click at [380, 55] on link "< Back to all live experiences" at bounding box center [411, 53] width 81 height 7
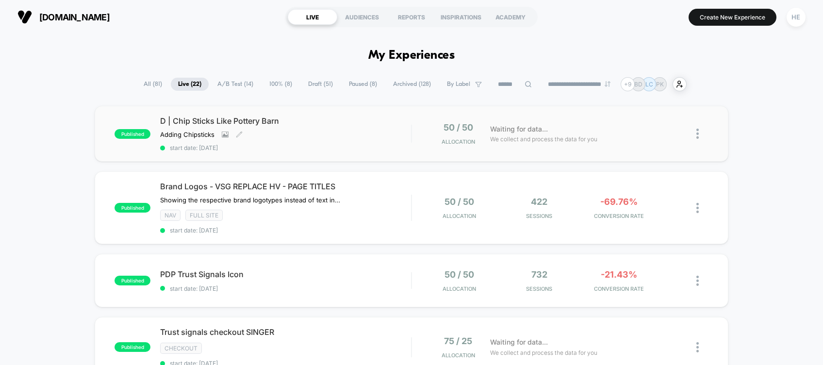
click at [331, 117] on span "D | Chip Sticks Like Pottery Barn" at bounding box center [285, 121] width 251 height 10
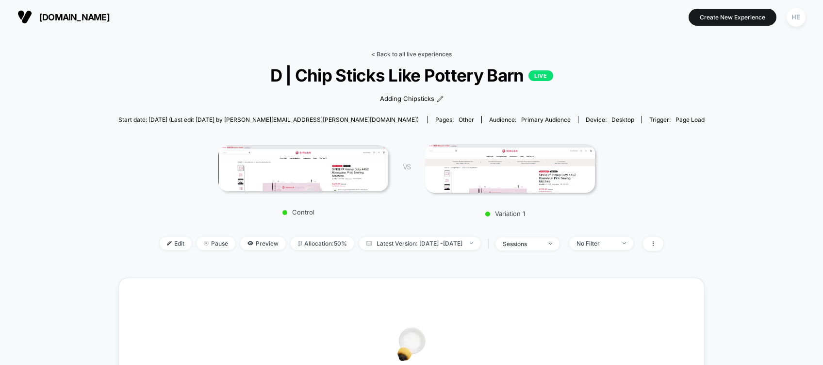
click at [404, 50] on link "< Back to all live experiences" at bounding box center [411, 53] width 81 height 7
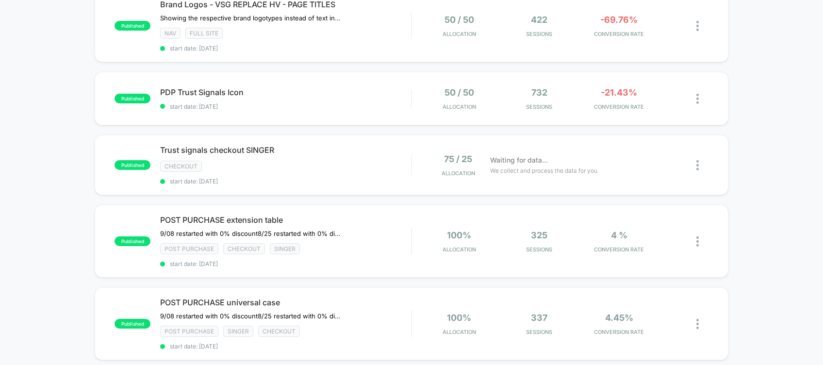
scroll to position [182, 0]
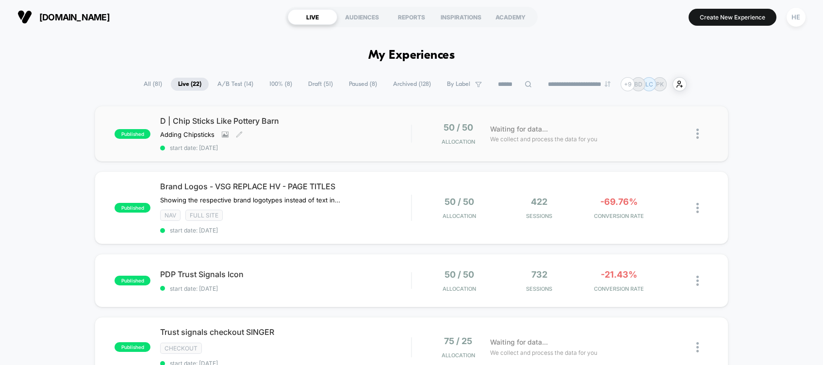
click at [322, 123] on span "D | Chip Sticks Like Pottery Barn" at bounding box center [285, 121] width 251 height 10
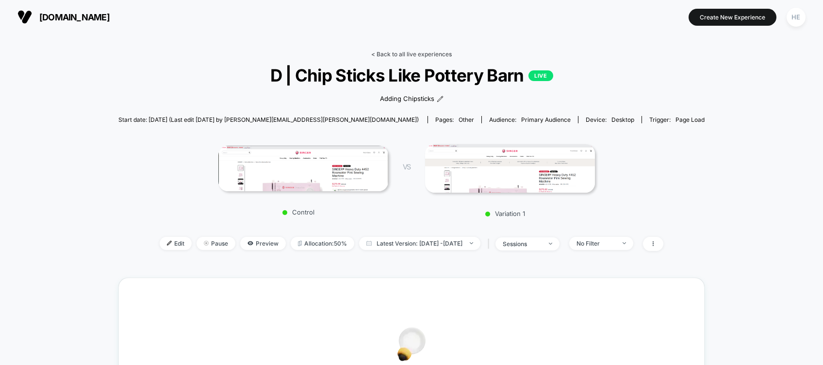
click at [412, 50] on link "< Back to all live experiences" at bounding box center [411, 53] width 81 height 7
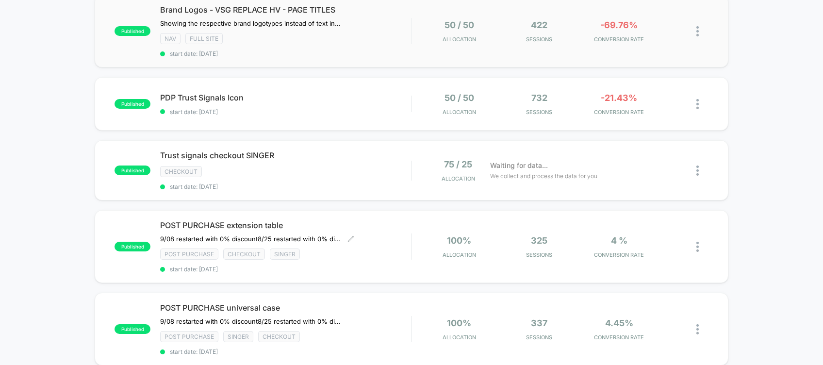
scroll to position [177, 0]
click at [345, 165] on div "checkout" at bounding box center [285, 170] width 251 height 11
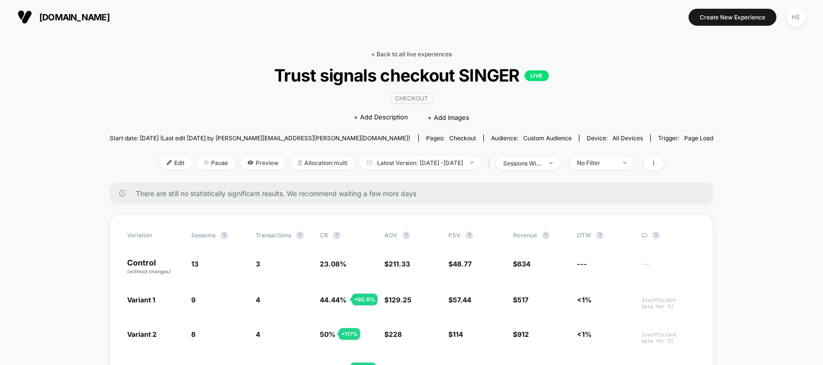
click at [433, 53] on link "< Back to all live experiences" at bounding box center [411, 53] width 81 height 7
